Goal: Transaction & Acquisition: Purchase product/service

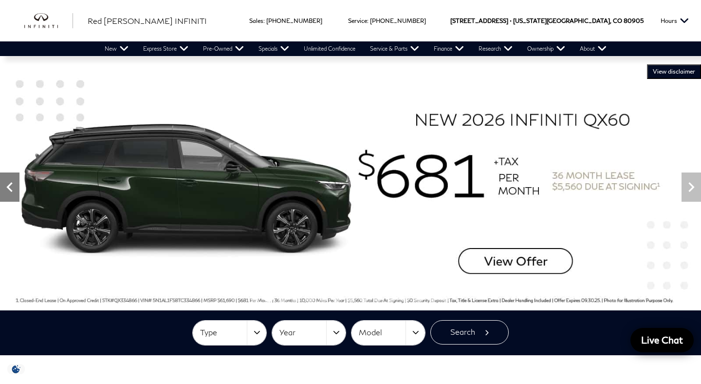
click at [6, 184] on icon "Previous" at bounding box center [9, 186] width 19 height 19
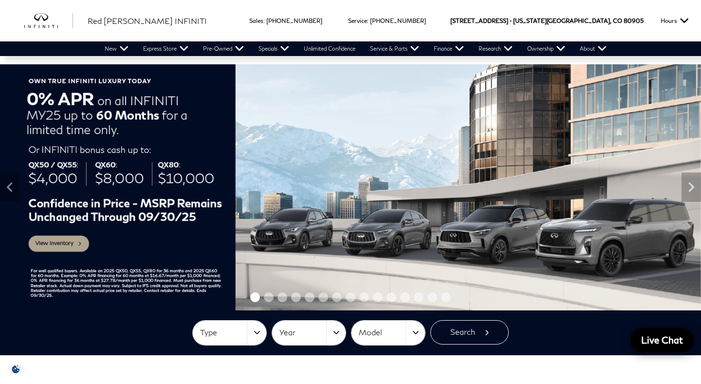
click at [63, 244] on img at bounding box center [350, 187] width 701 height 246
click at [45, 245] on img at bounding box center [350, 187] width 701 height 246
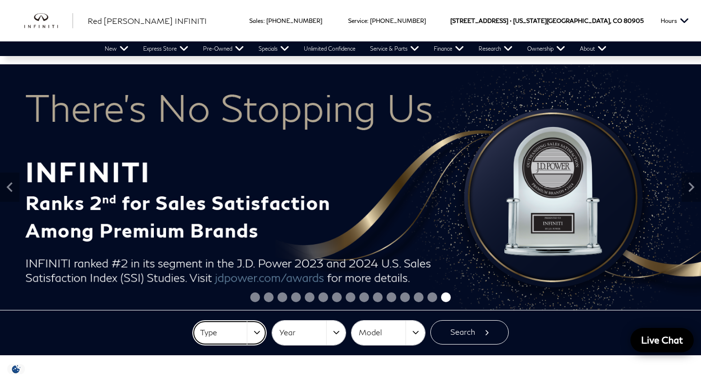
click at [259, 334] on button "Type" at bounding box center [230, 332] width 74 height 24
click at [331, 331] on button "Year" at bounding box center [309, 332] width 74 height 24
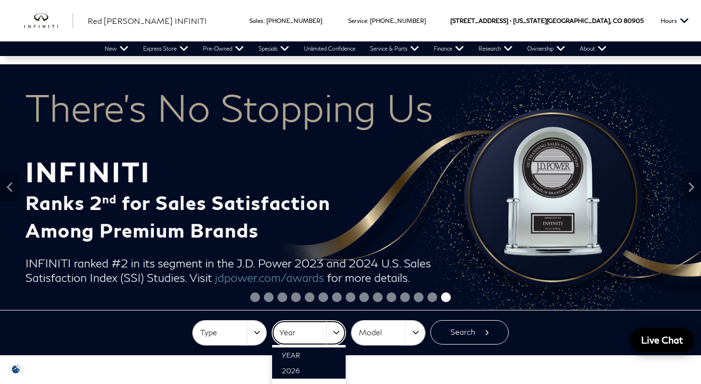
scroll to position [30, 0]
click at [299, 358] on span "2025" at bounding box center [291, 356] width 18 height 8
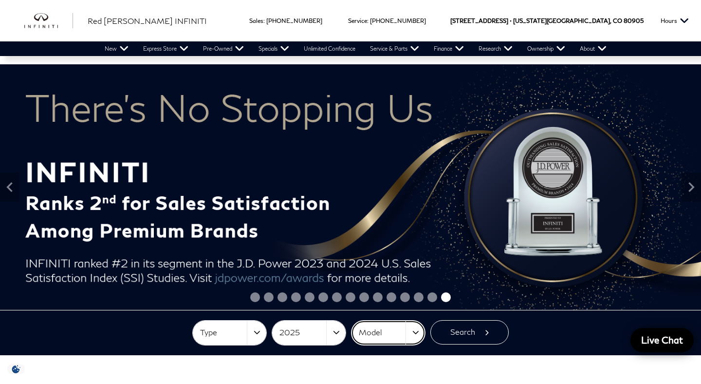
click at [406, 336] on span "Model" at bounding box center [382, 332] width 47 height 16
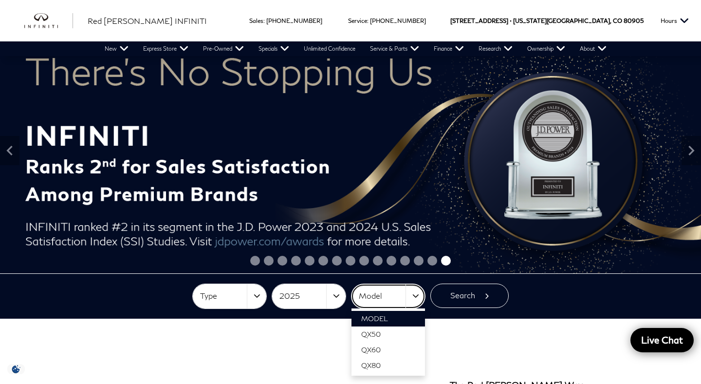
scroll to position [39, 0]
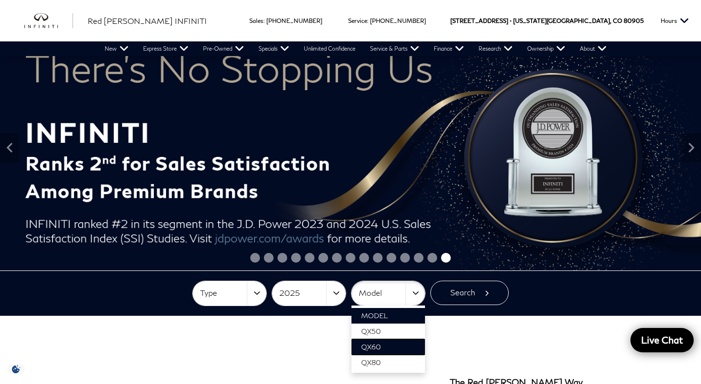
click at [394, 343] on link "QX60" at bounding box center [389, 347] width 74 height 16
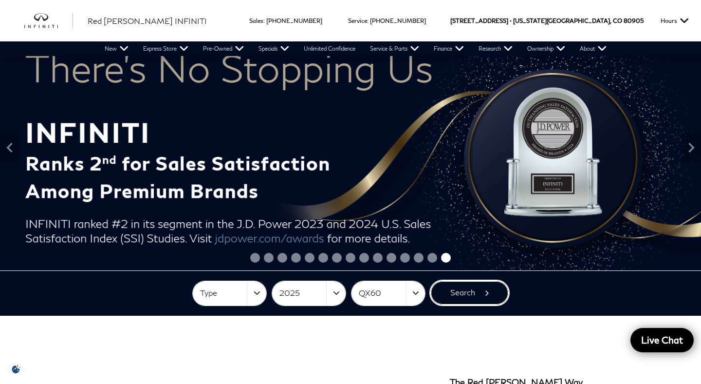
click at [482, 293] on button "Search" at bounding box center [469, 292] width 78 height 24
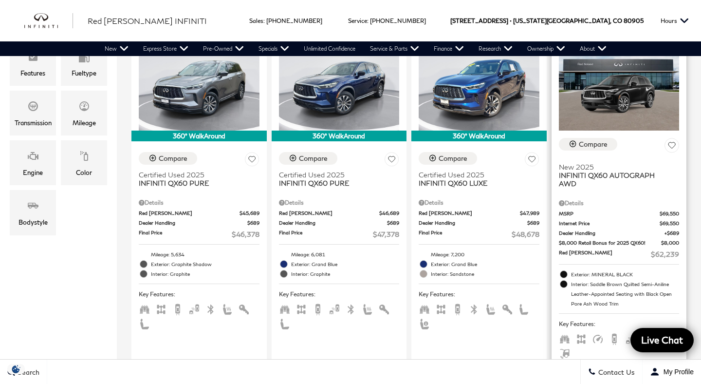
scroll to position [280, 0]
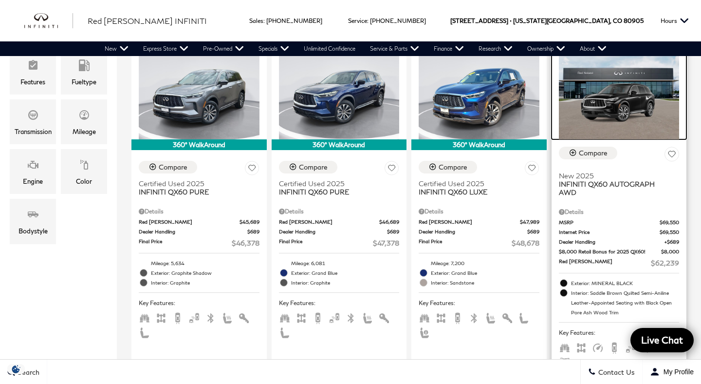
click at [615, 107] on img at bounding box center [619, 94] width 121 height 91
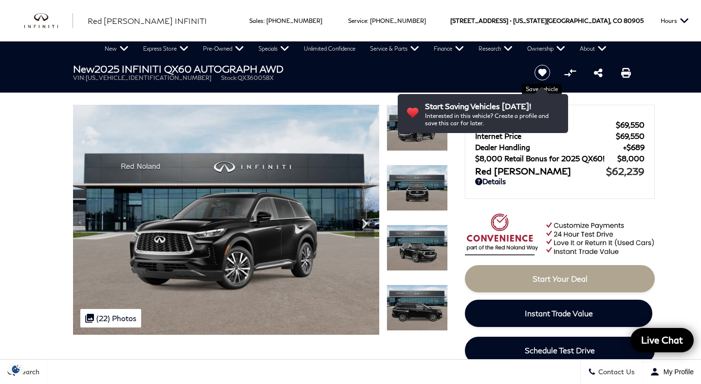
click at [545, 72] on icon "Save vehicle" at bounding box center [542, 72] width 8 height 7
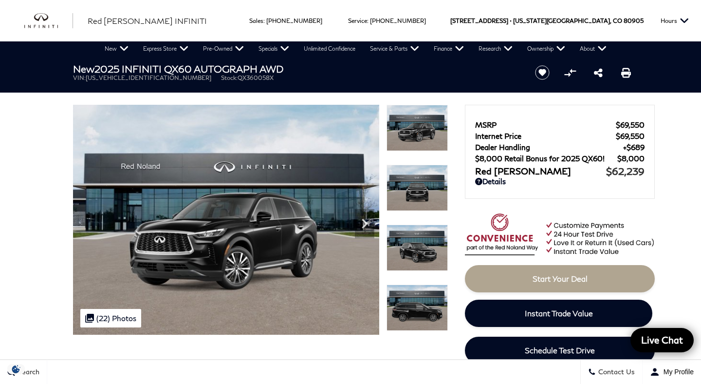
click at [408, 319] on img at bounding box center [417, 307] width 61 height 46
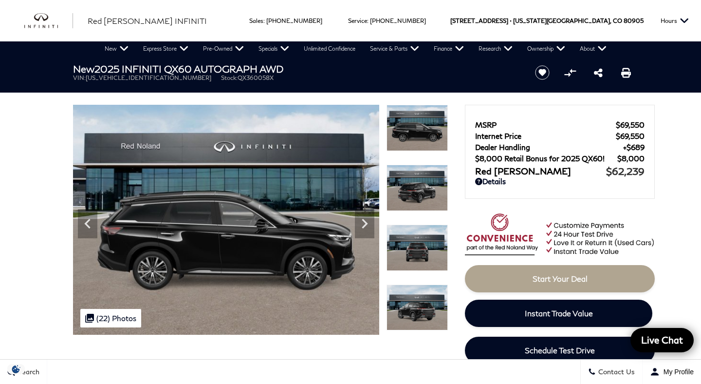
click at [408, 319] on img at bounding box center [417, 307] width 61 height 46
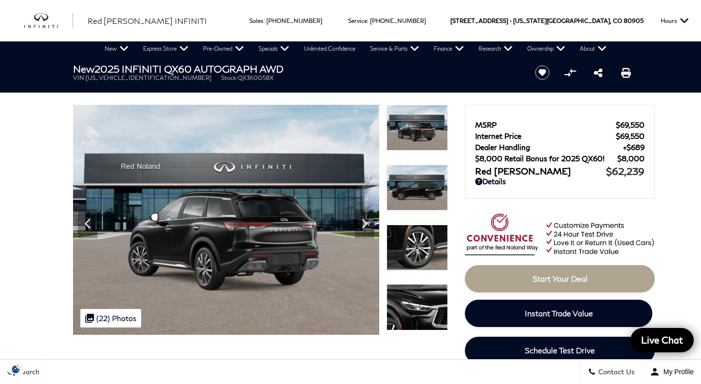
click at [408, 319] on img at bounding box center [417, 307] width 61 height 46
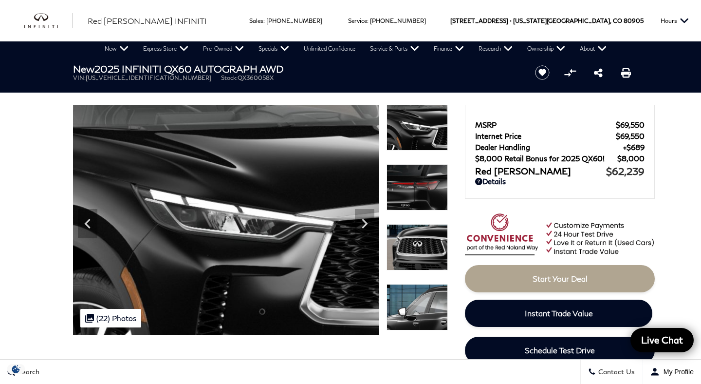
click at [408, 319] on img at bounding box center [417, 307] width 61 height 46
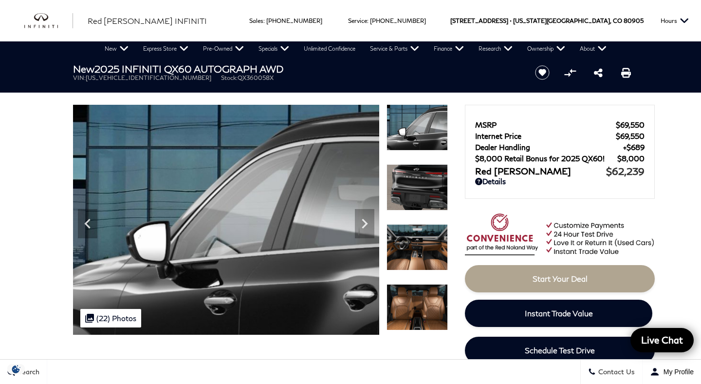
click at [419, 241] on img at bounding box center [417, 247] width 61 height 46
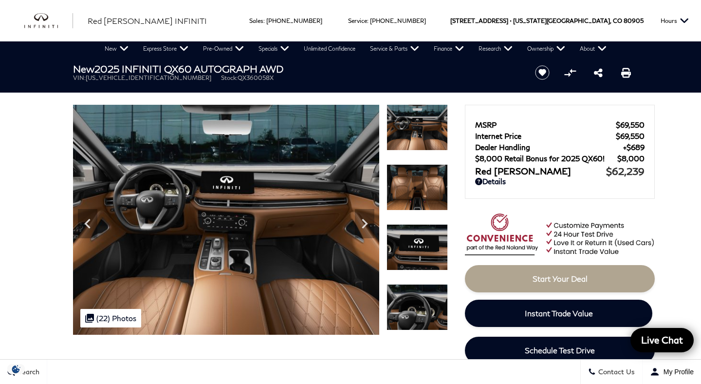
click at [419, 202] on img at bounding box center [417, 187] width 61 height 46
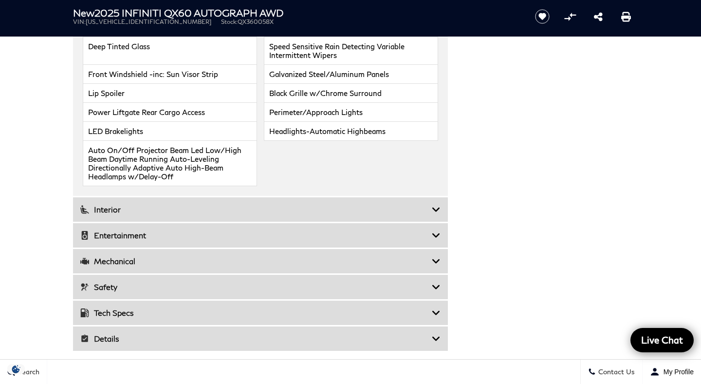
scroll to position [1712, 0]
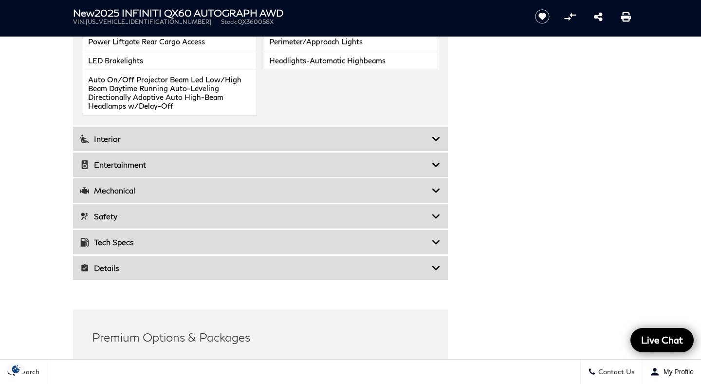
click at [440, 134] on icon at bounding box center [436, 139] width 9 height 10
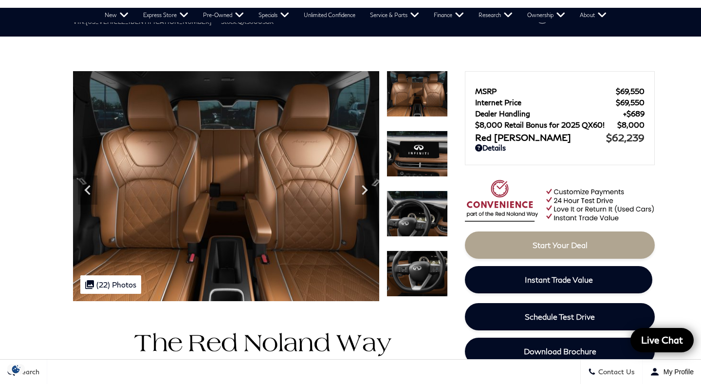
scroll to position [0, 0]
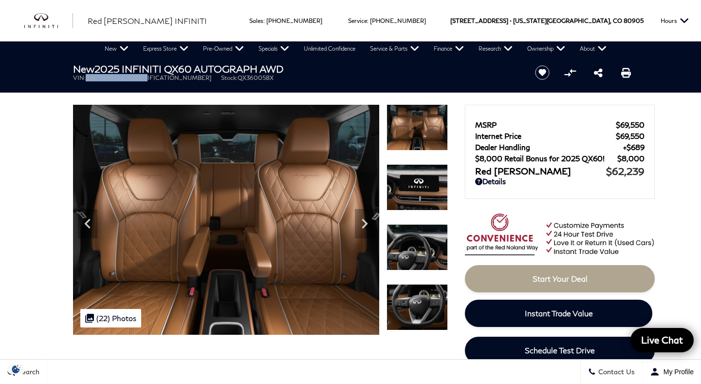
drag, startPoint x: 153, startPoint y: 78, endPoint x: 88, endPoint y: 79, distance: 65.2
click at [88, 79] on ul "VIN: 5N1AL1HU1SC360058 Stock: QX360058X" at bounding box center [295, 77] width 445 height 7
copy span "5N1AL1HU1SC360058"
